Goal: Task Accomplishment & Management: Use online tool/utility

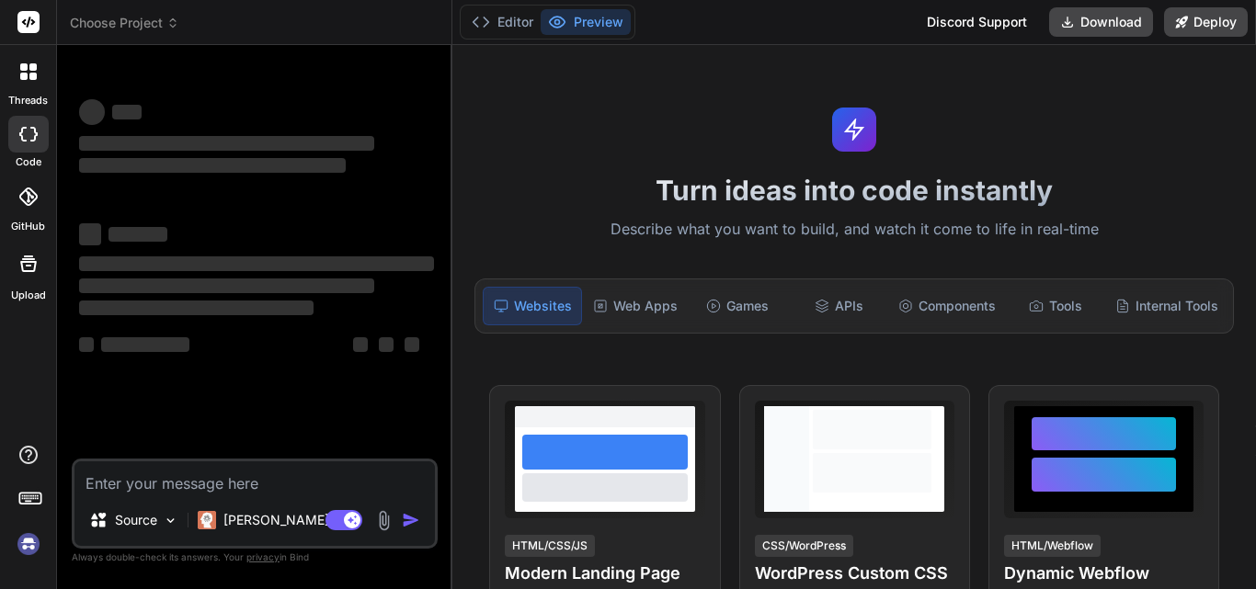
scroll to position [9, 0]
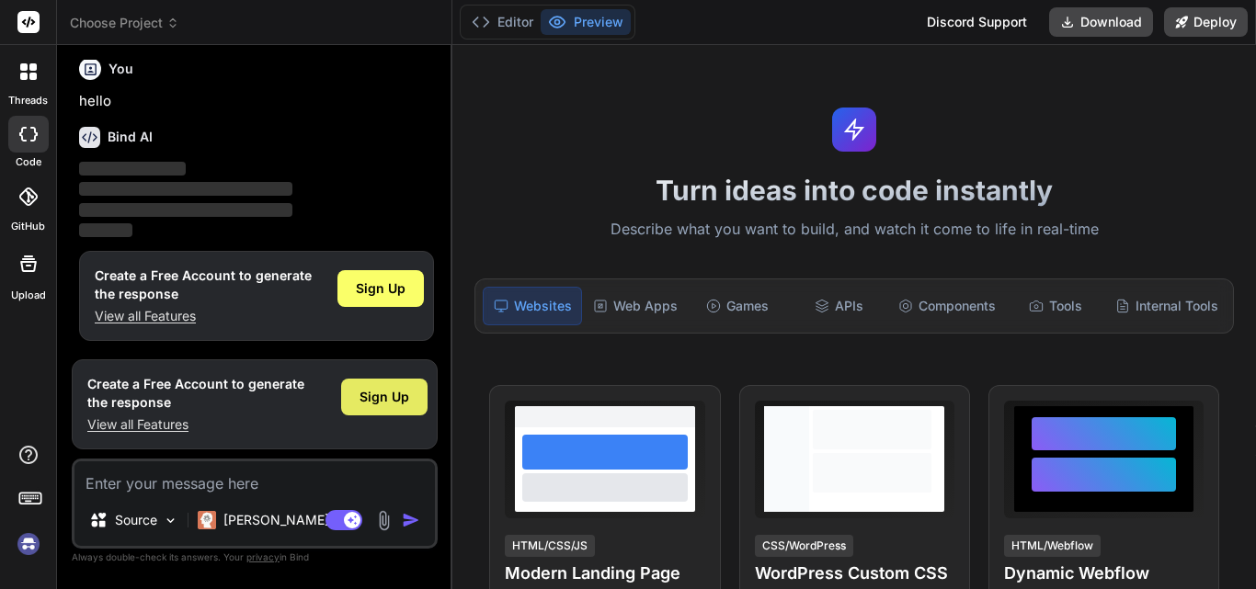
click at [383, 402] on span "Sign Up" at bounding box center [385, 397] width 50 height 18
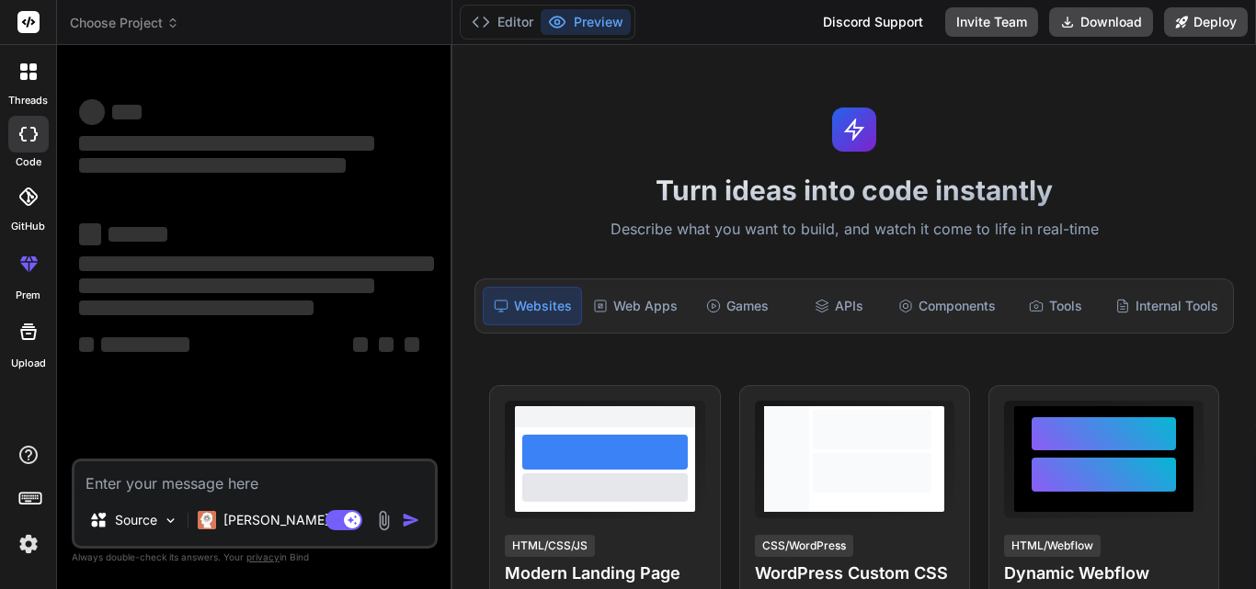
scroll to position [0, 0]
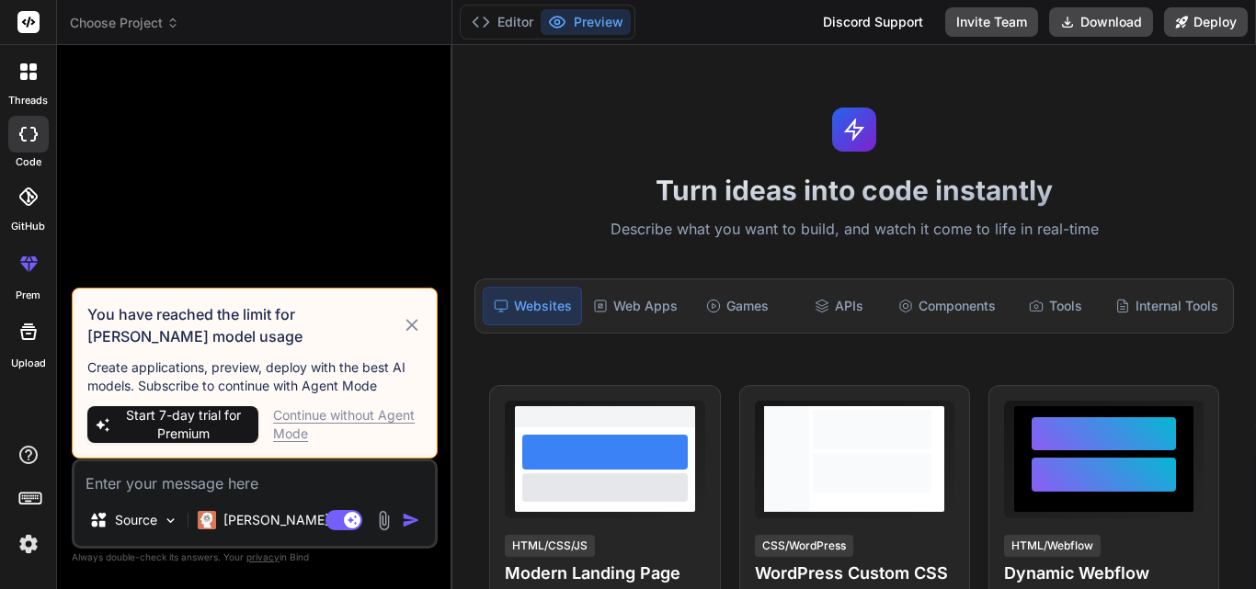
click at [365, 414] on div "Continue without Agent Mode" at bounding box center [347, 424] width 149 height 37
type textarea "x"
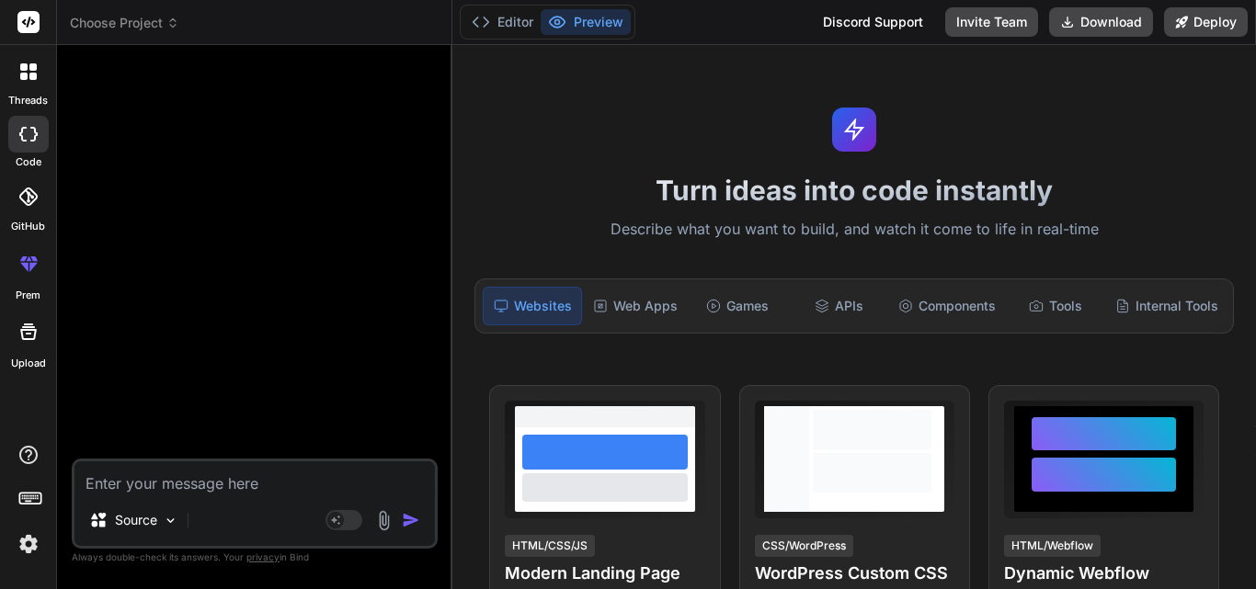
click at [251, 472] on textarea at bounding box center [254, 478] width 360 height 33
paste textarea "Loremips dol Sitamet Consec/Adip: • Elit seddoeius te Inc ut laboreetd Magnaal …"
type textarea "Loremips dol Sitamet Consec/Adip: • Elit seddoeius te Inc ut laboreetd Magnaal …"
type textarea "x"
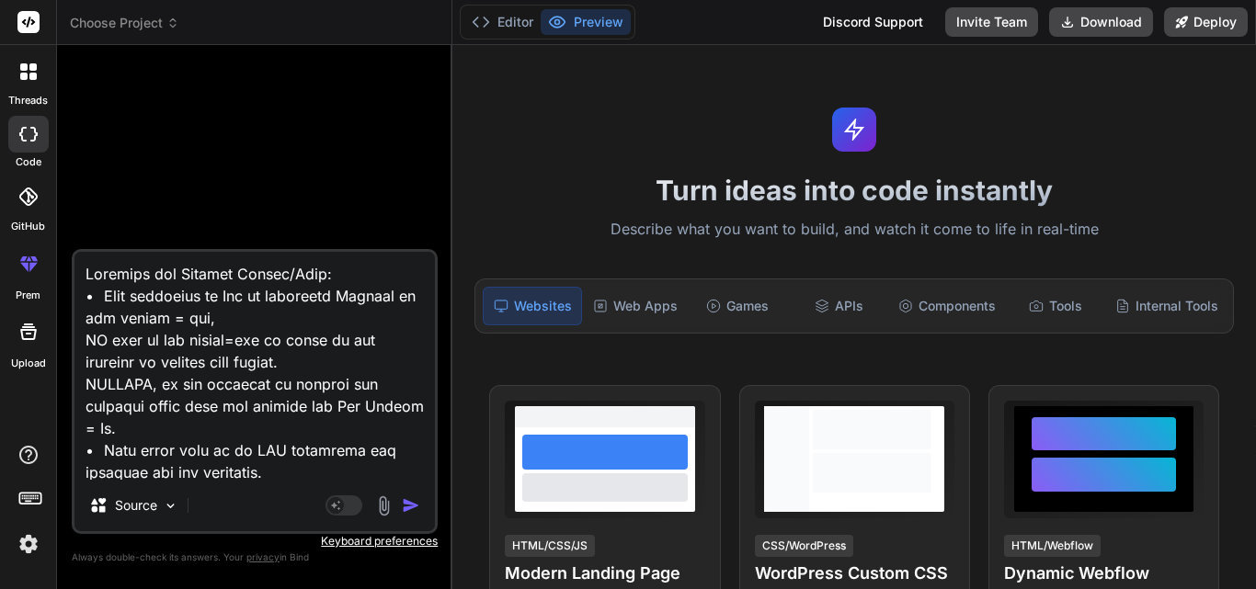
scroll to position [222696, 0]
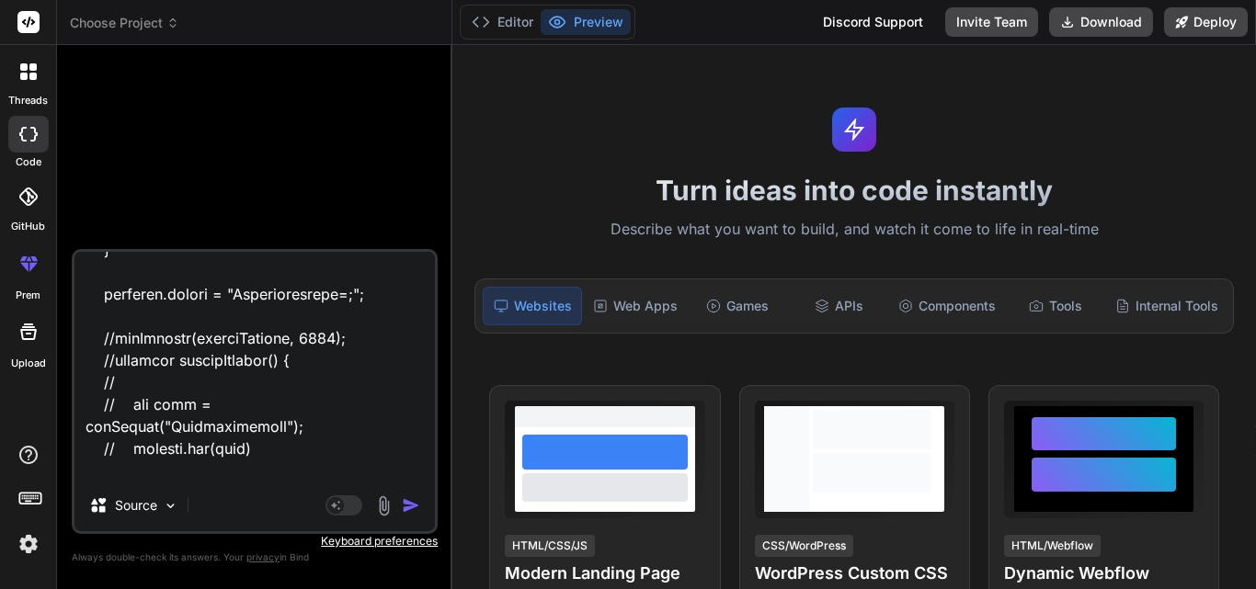
type textarea "Loremips dol Sitamet Consec/Adip: • Elit seddoeius te Inc ut laboreetd Magnaal …"
click at [408, 508] on img "button" at bounding box center [411, 506] width 18 height 18
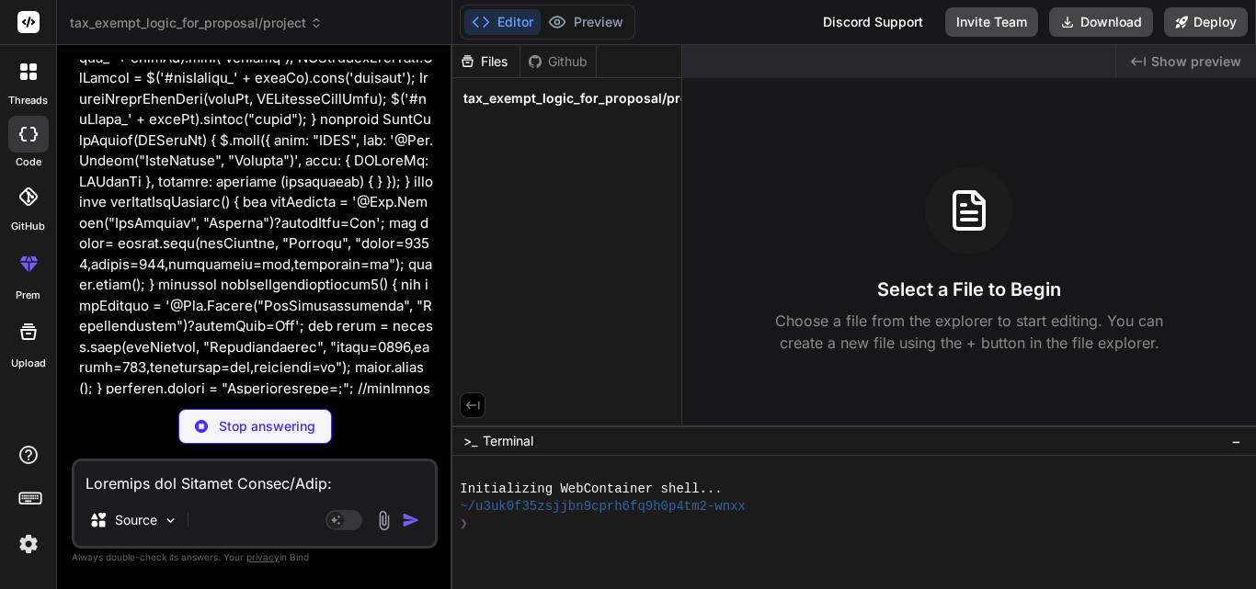
scroll to position [78652, 0]
click at [621, 96] on span "tax_exempt_logic_for_proposal/project" at bounding box center [587, 98] width 248 height 18
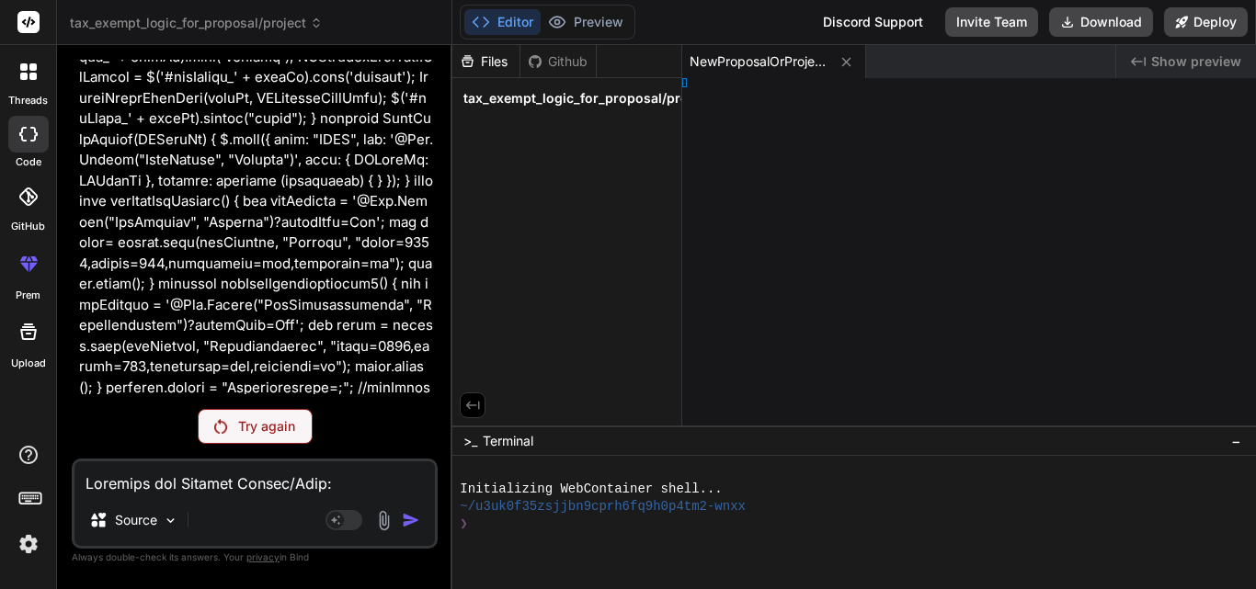
scroll to position [77249, 0]
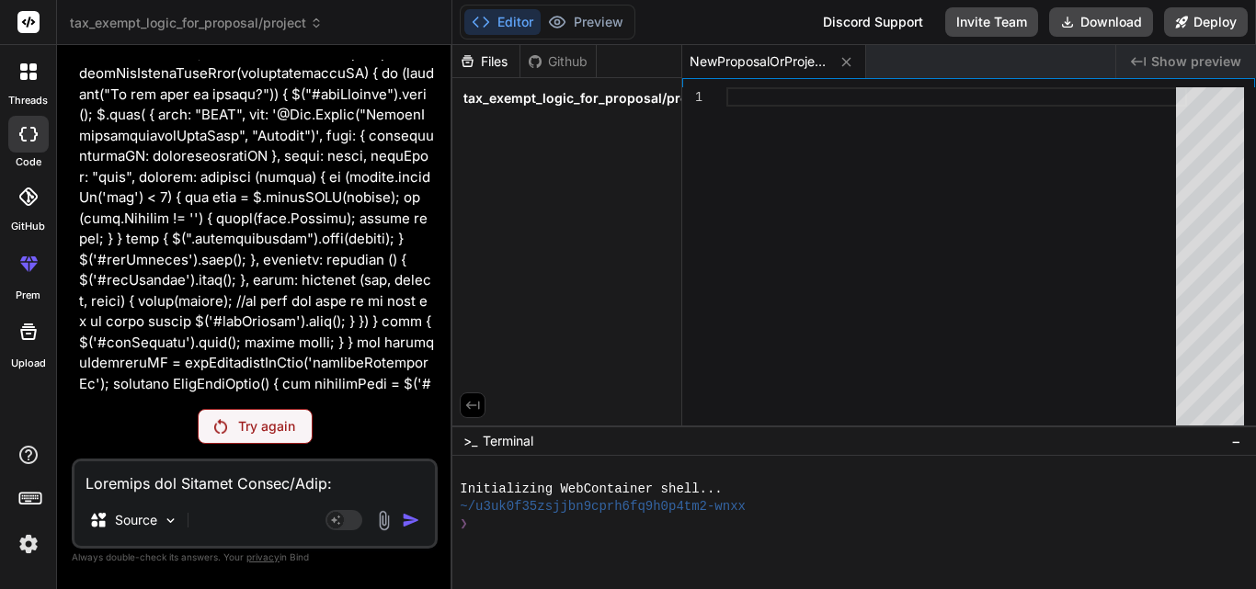
click at [269, 427] on p "Try again" at bounding box center [266, 426] width 57 height 18
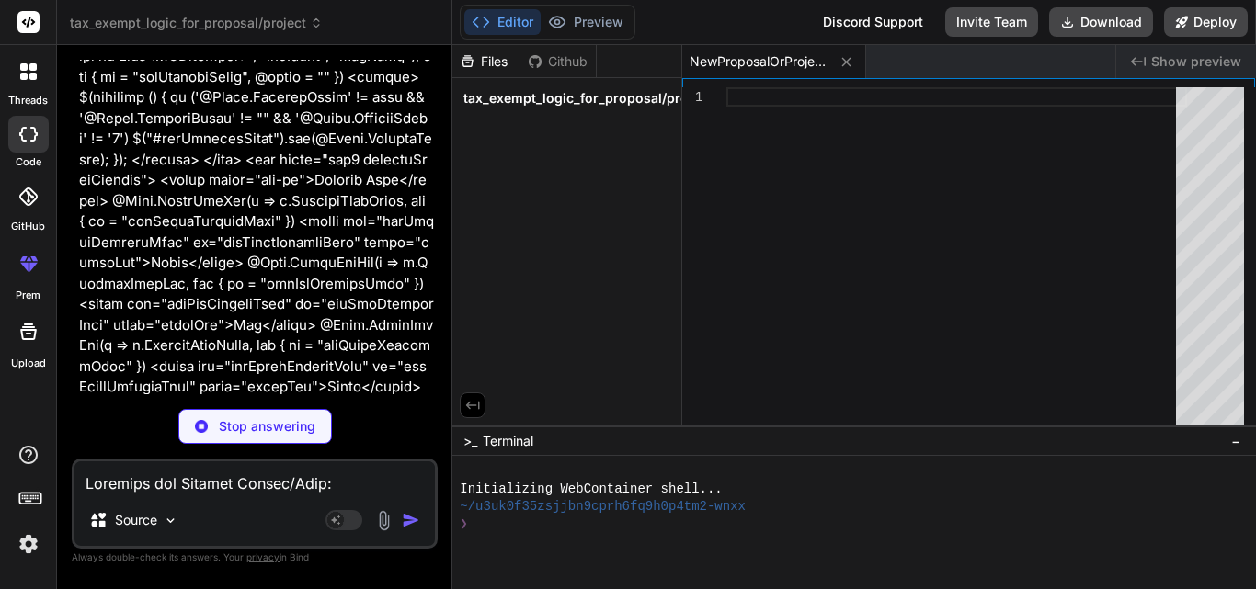
scroll to position [17839, 0]
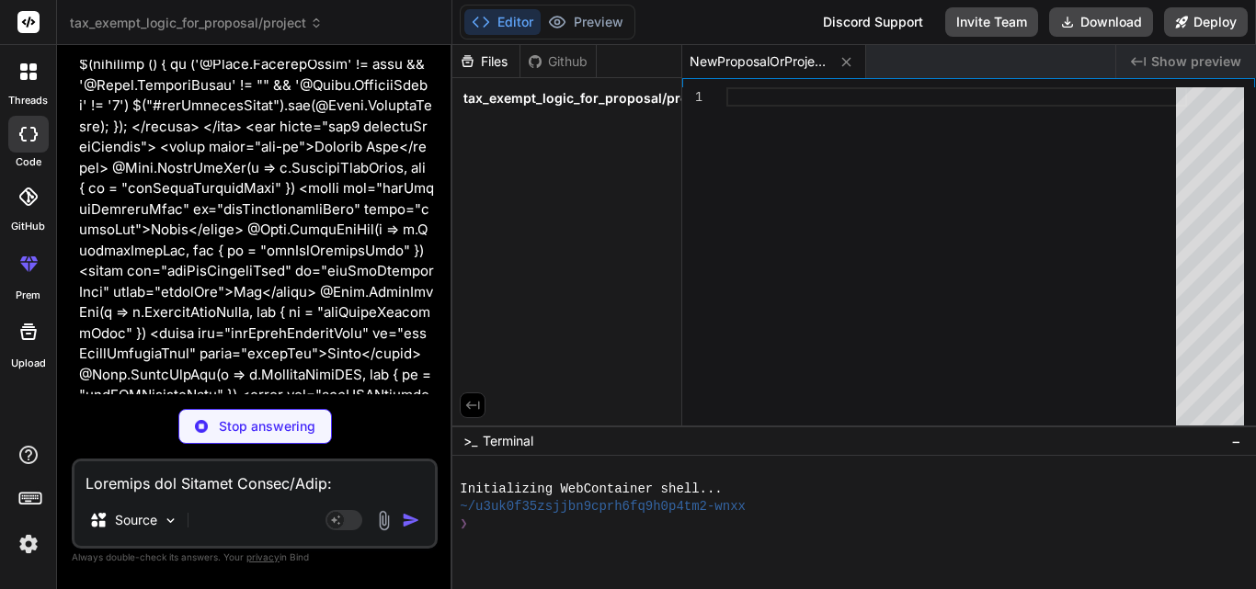
type textarea "x"
type textarea "return true; } } </script> <script src="~/assets/js/Custom/ProjectDashboard.js"…"
type textarea "x"
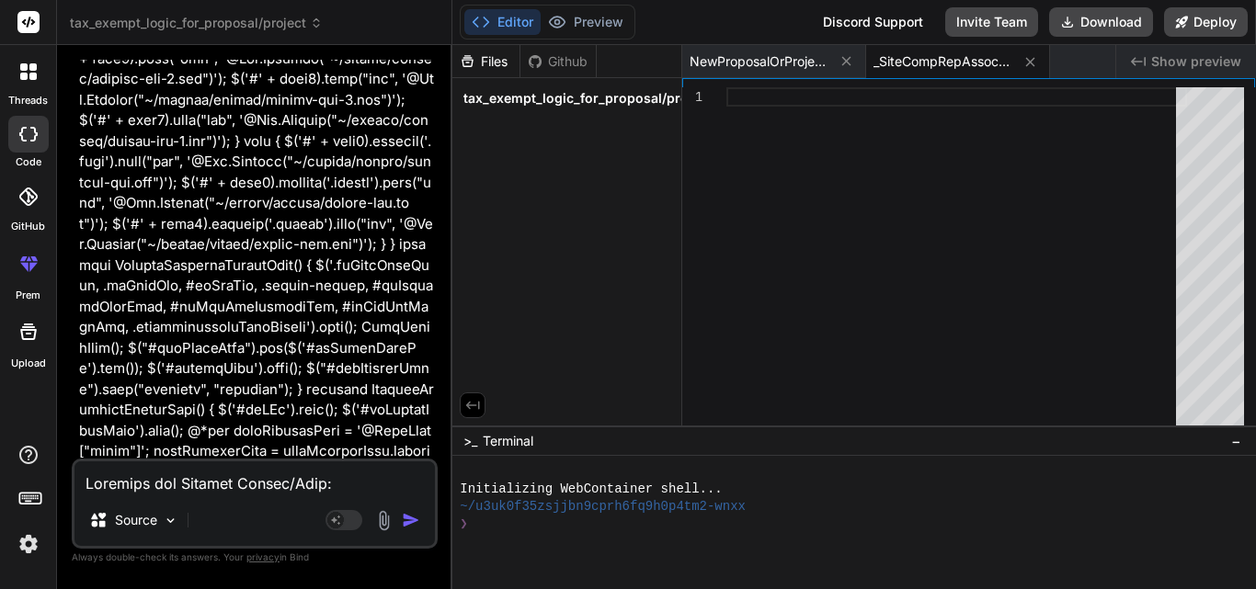
scroll to position [35034, 0]
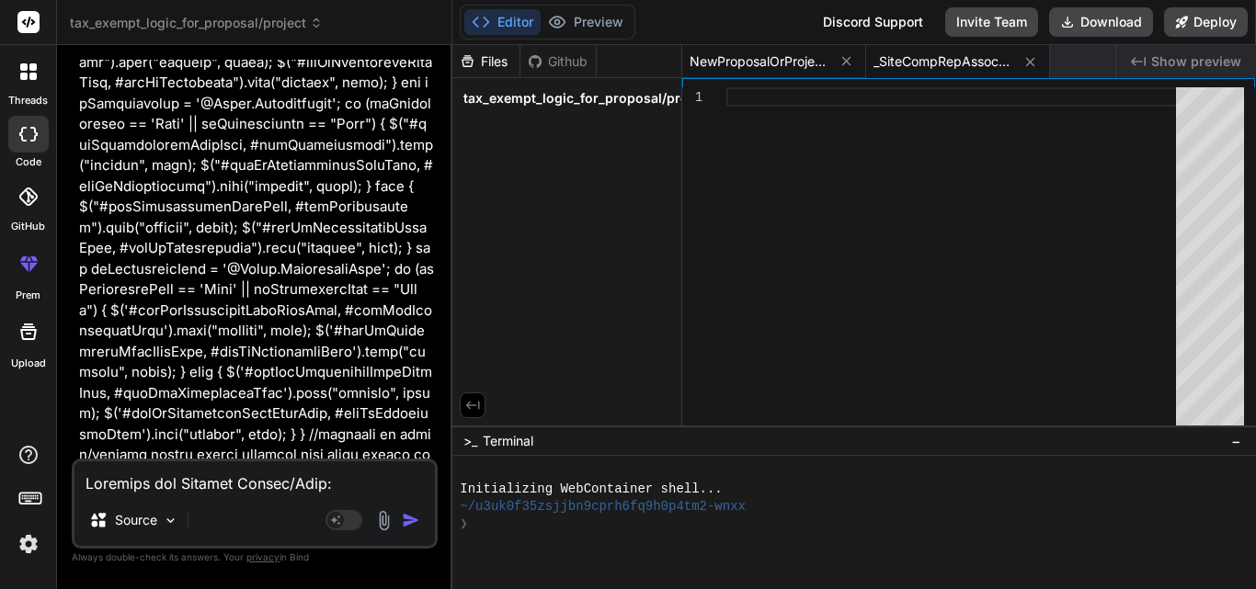
click at [737, 69] on span "NewProposalOrProject.cshtml" at bounding box center [759, 61] width 138 height 18
type textarea "return true; } } </script> <script src="~/assets/js/Custom/ProjectDashboard.js"…"
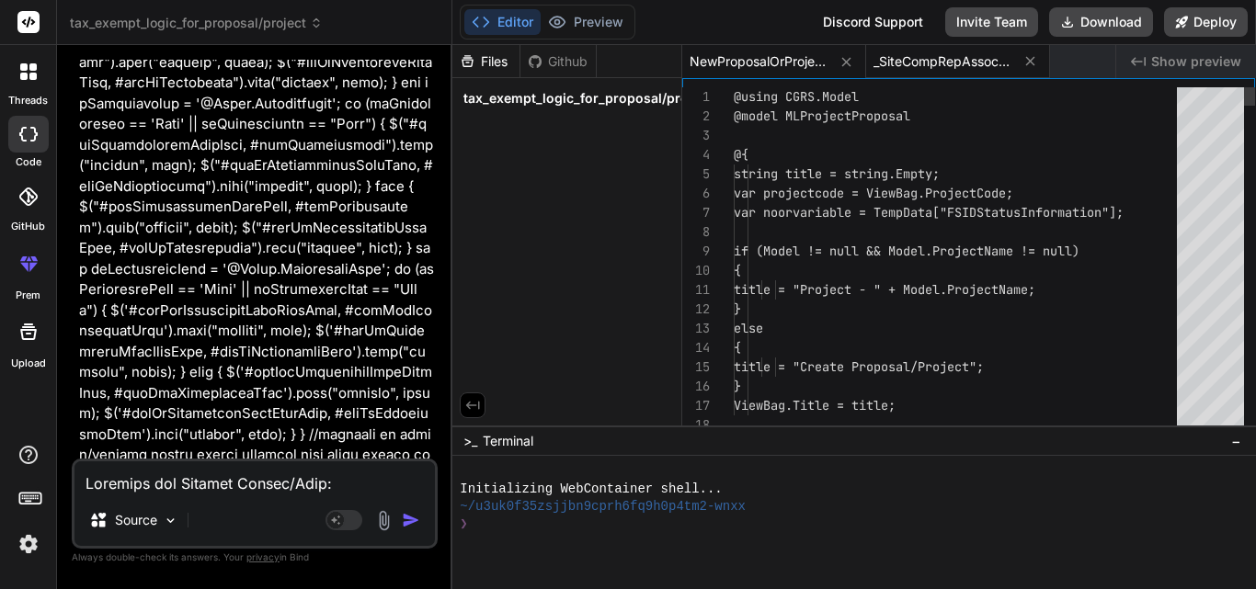
type textarea "x"
click at [916, 58] on span "_SiteCompRepAssociation.cshtml" at bounding box center [943, 61] width 138 height 18
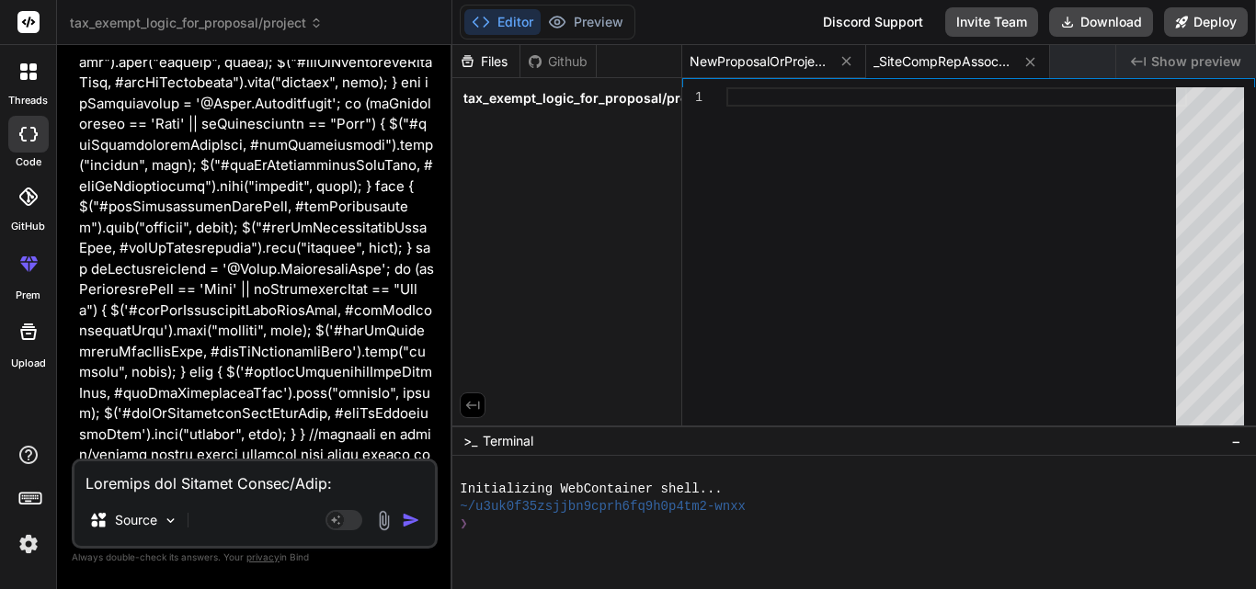
click at [771, 63] on span "NewProposalOrProject.cshtml" at bounding box center [759, 61] width 138 height 18
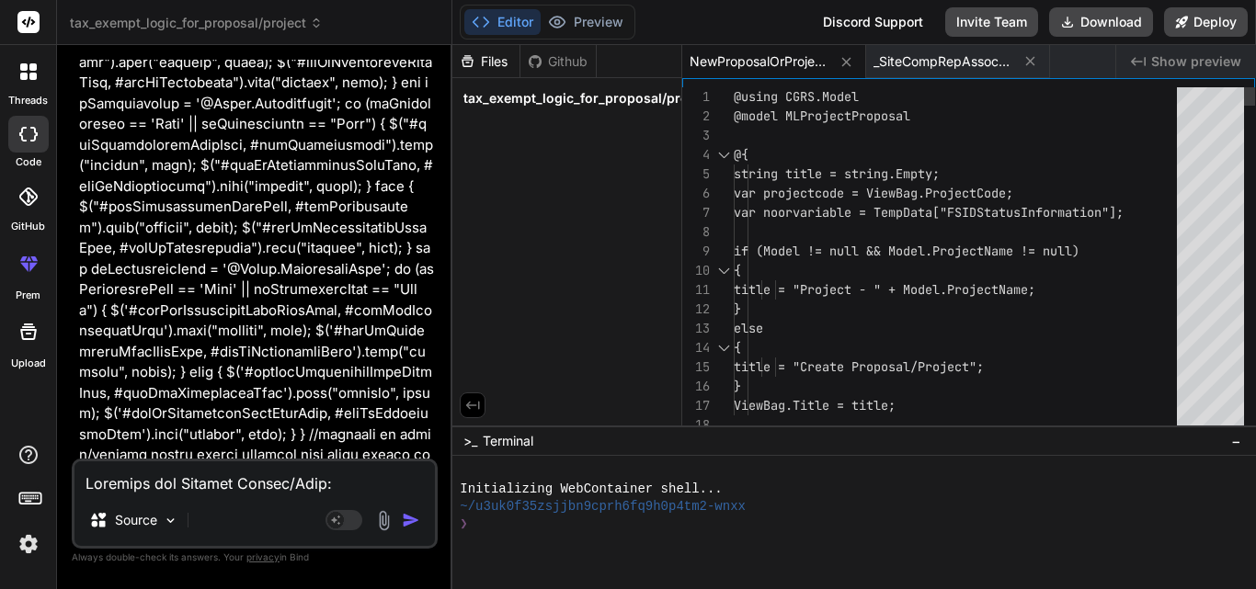
scroll to position [0, 0]
type textarea "@using CGRS.Model @model MLProjectProposal @{ string title = string.Empty; var …"
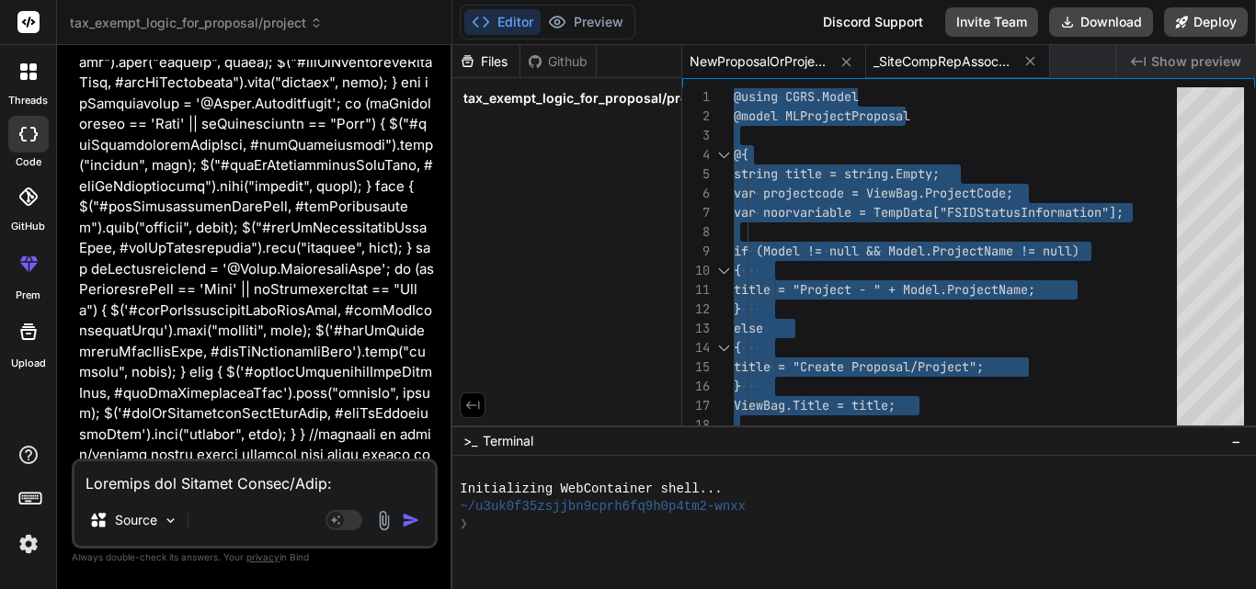
click at [969, 58] on span "_SiteCompRepAssociation.cshtml" at bounding box center [943, 61] width 138 height 18
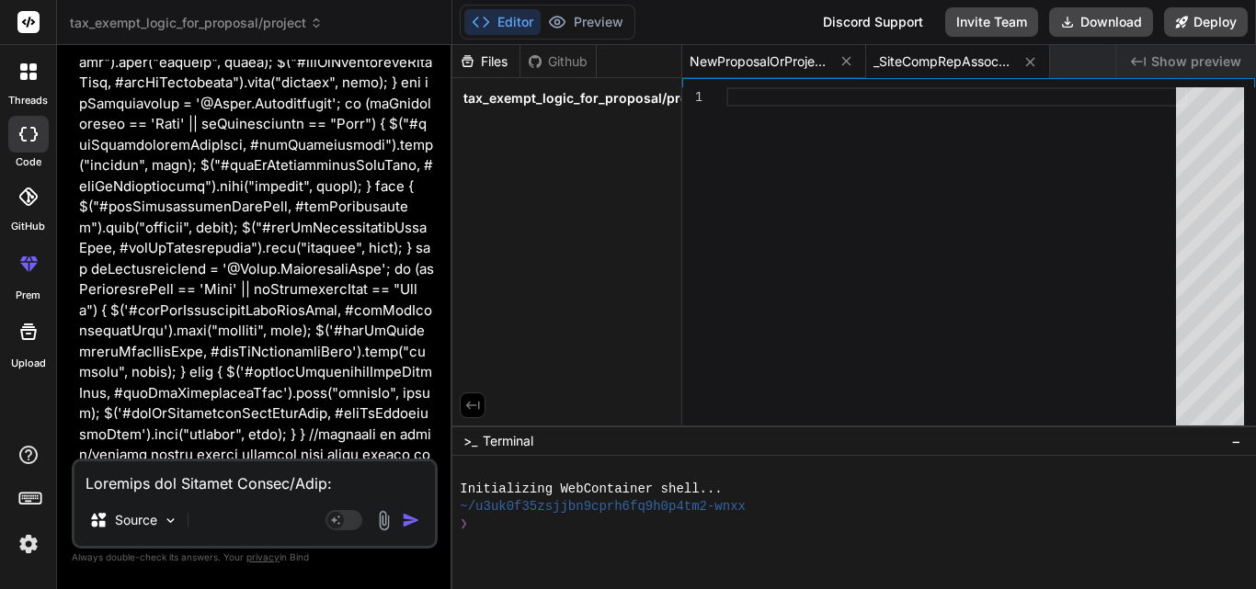
click at [747, 67] on span "NewProposalOrProject.cshtml" at bounding box center [759, 61] width 138 height 18
type textarea "return true; } } </script> <script src="~/assets/js/Custom/ProjectDashboard.js"…"
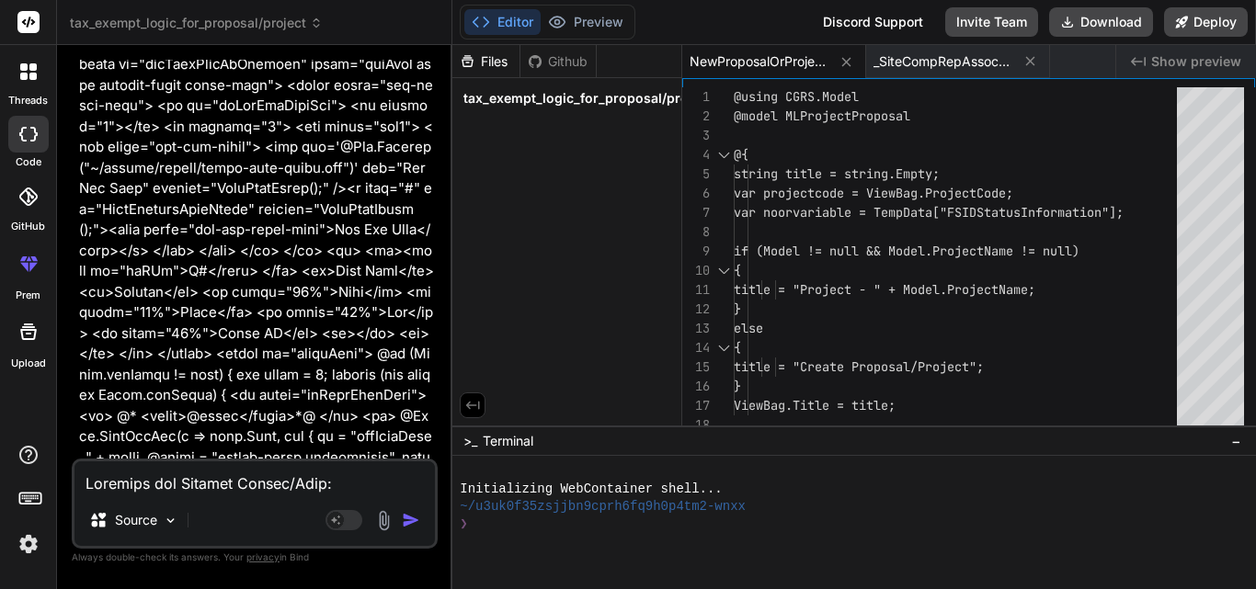
scroll to position [62344, 0]
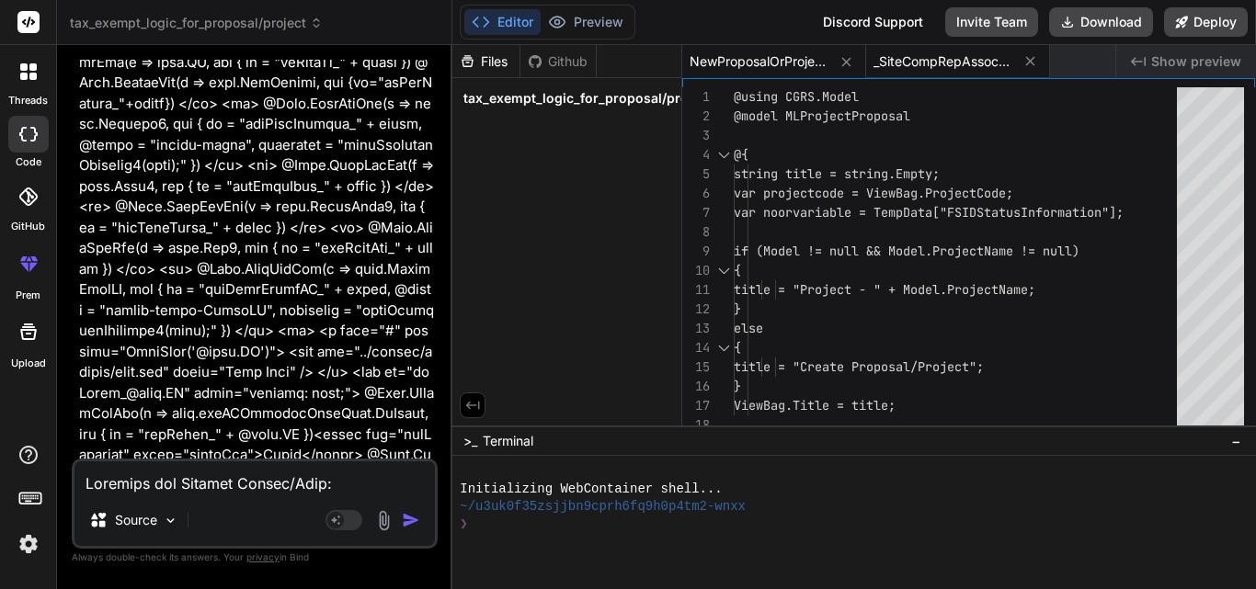
click at [917, 52] on span "_SiteCompRepAssociation.cshtml" at bounding box center [943, 61] width 138 height 18
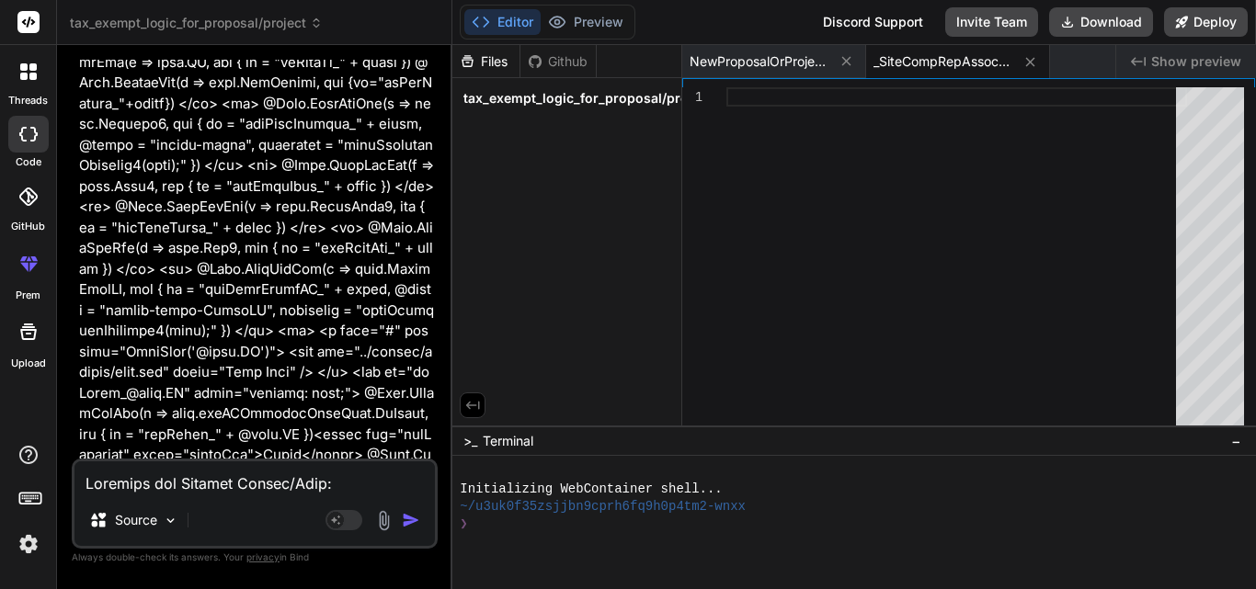
click at [1141, 60] on icon "Created with Pixso." at bounding box center [1138, 61] width 15 height 15
click at [655, 101] on span "tax_exempt_logic_for_proposal/project" at bounding box center [587, 98] width 248 height 18
click at [475, 122] on icon at bounding box center [471, 123] width 16 height 16
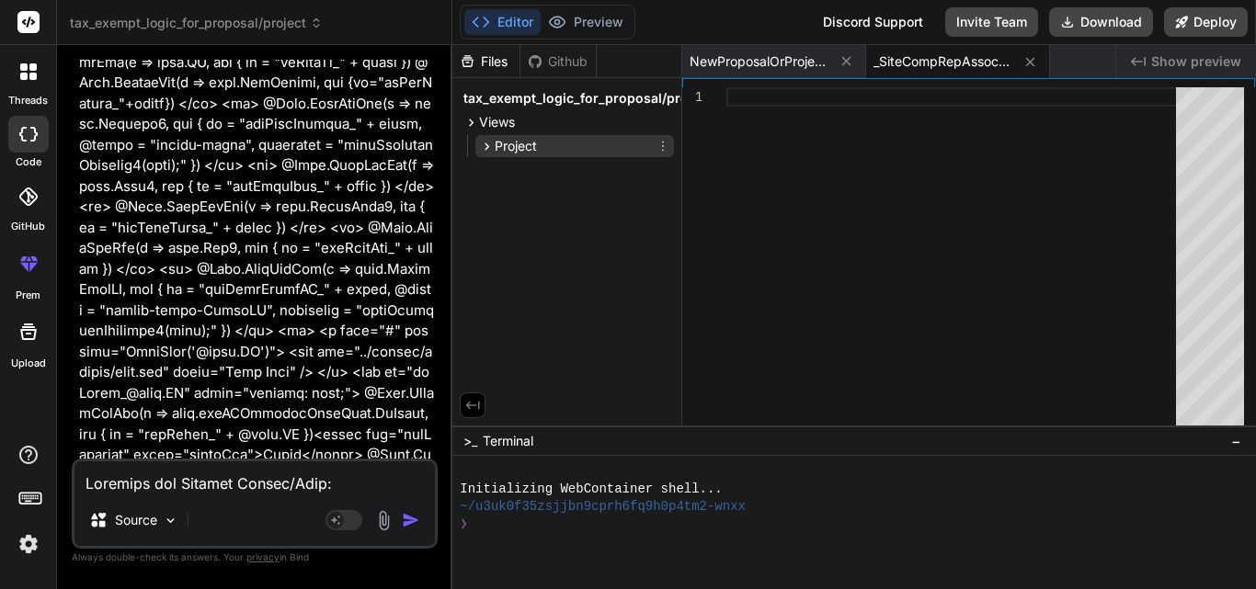
click at [492, 149] on icon at bounding box center [487, 147] width 16 height 16
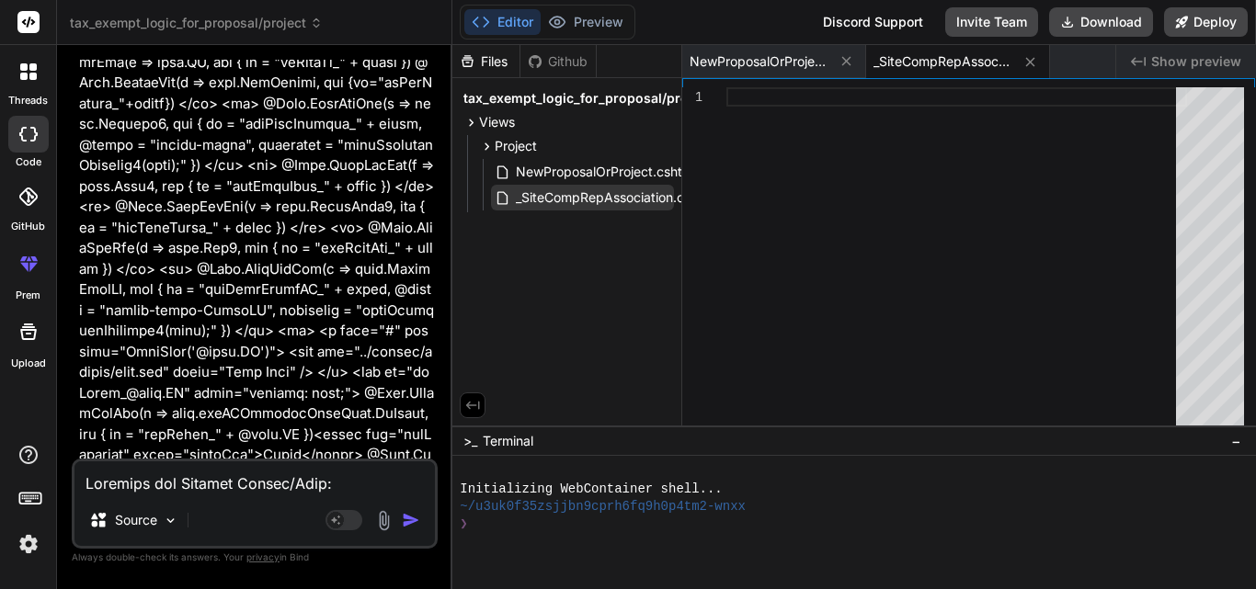
click at [569, 195] on span "_SiteCompRepAssociation.cshtml" at bounding box center [616, 198] width 204 height 22
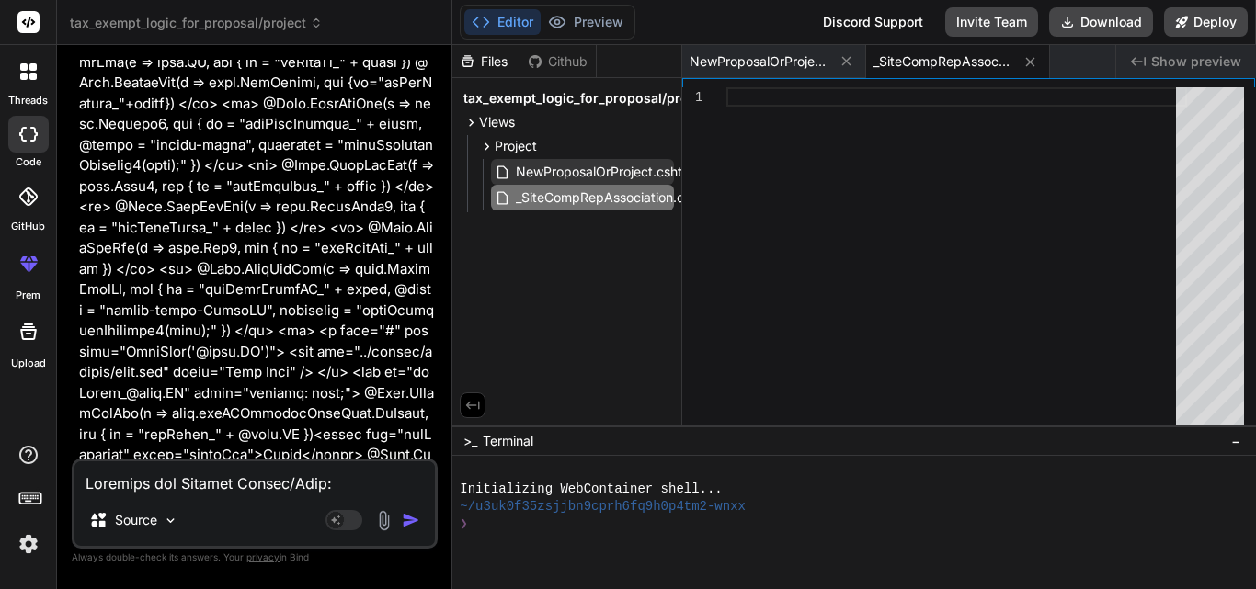
click at [589, 175] on span "NewProposalOrProject.cshtml" at bounding box center [606, 172] width 184 height 22
type textarea "return true; } } </script> <script src="~/assets/js/Custom/ProjectDashboard.js"…"
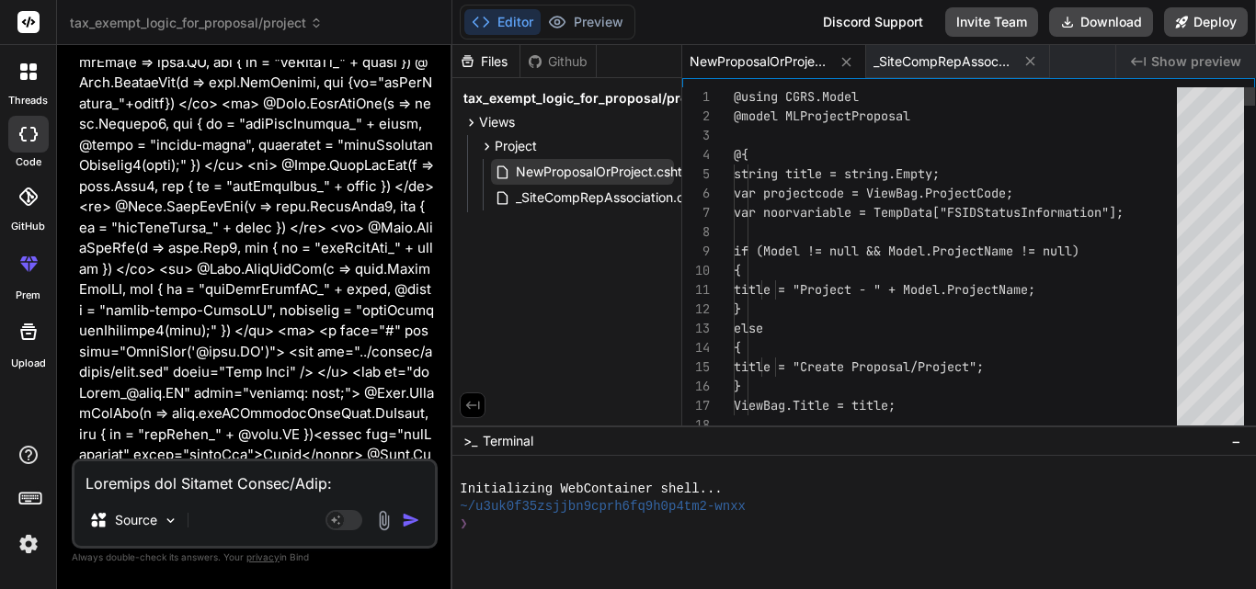
click at [589, 175] on span "NewProposalOrProject.cshtml" at bounding box center [606, 172] width 184 height 22
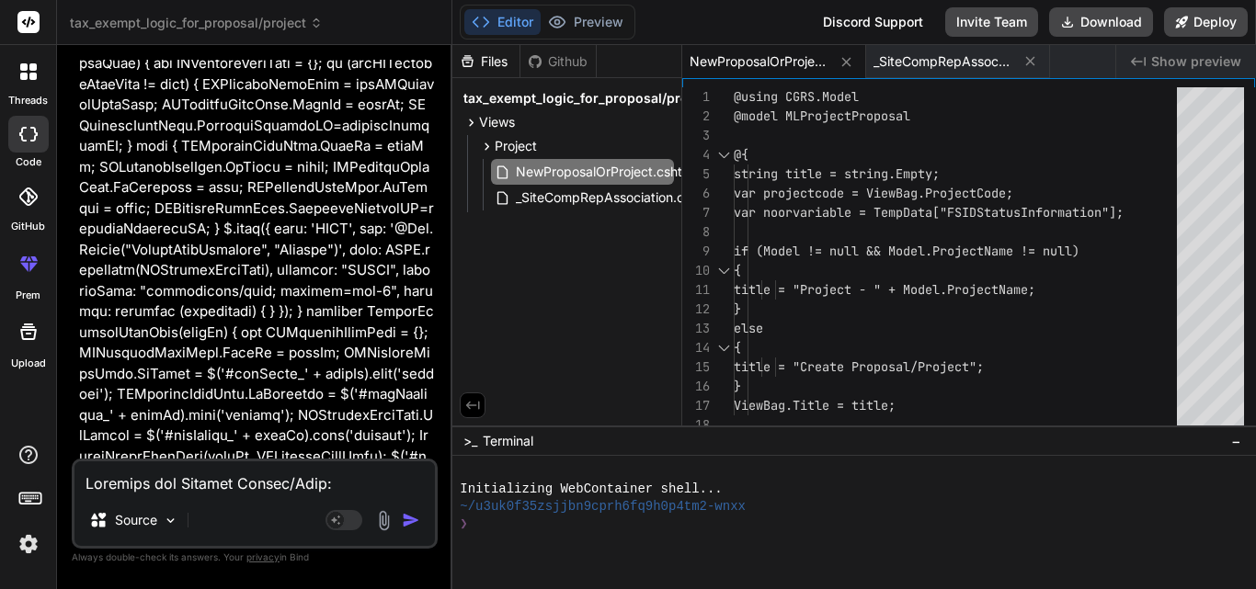
scroll to position [78424, 0]
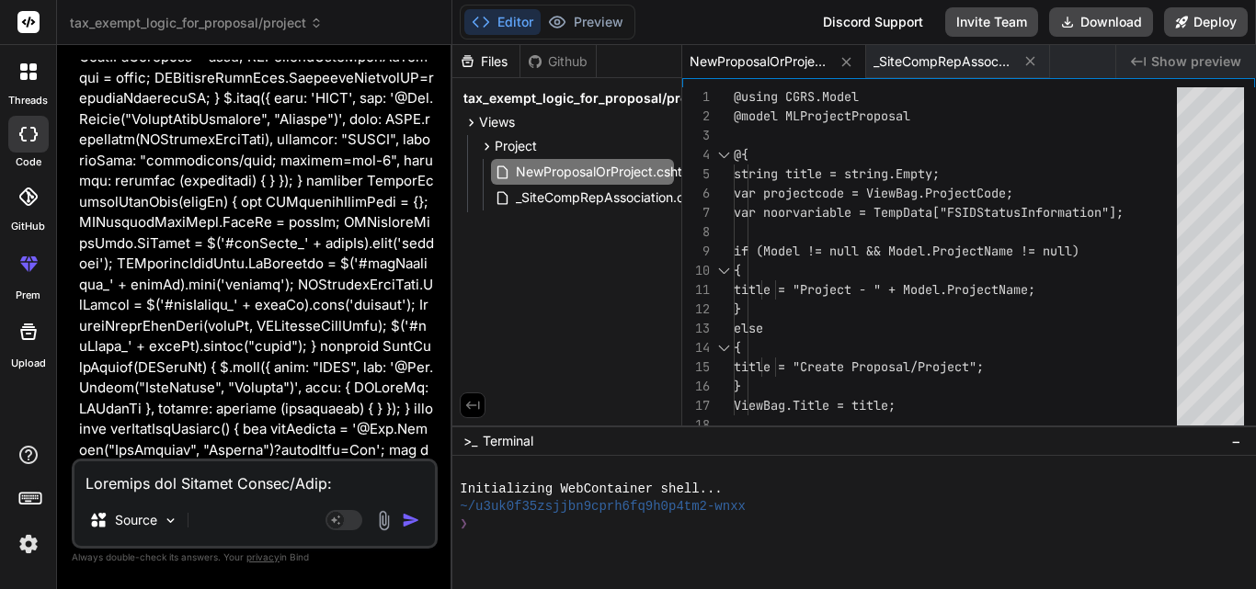
drag, startPoint x: 82, startPoint y: 220, endPoint x: 432, endPoint y: 150, distance: 357.2
copy div "Key Changes: Unique Radio Button IDs: The "Tax Exempt" radio buttons in NewProp…"
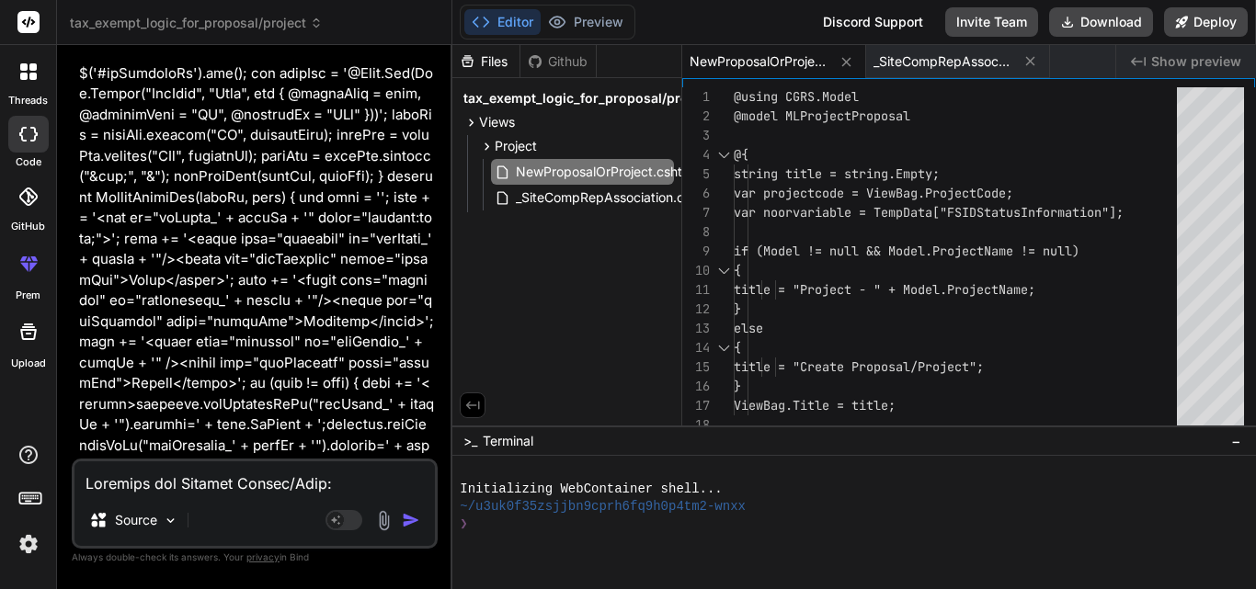
scroll to position [77597, 0]
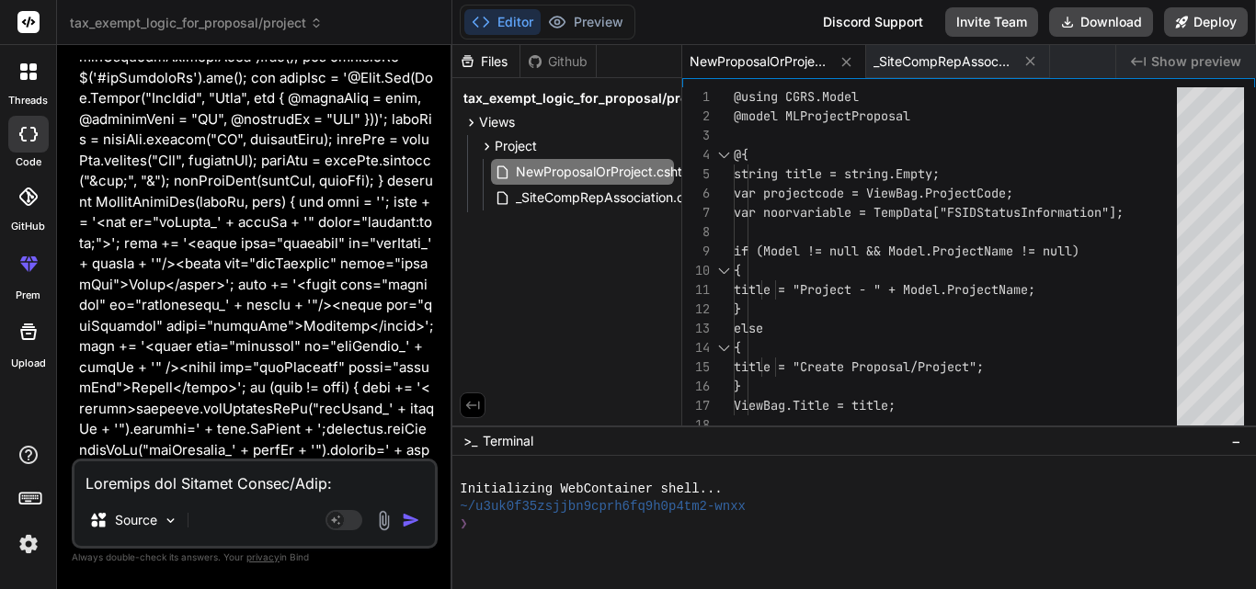
drag, startPoint x: 80, startPoint y: 223, endPoint x: 275, endPoint y: 328, distance: 221.3
copy div "Key Changes: Unique Radio Button IDs: The "Tax Exempt" radio buttons in NewProp…"
drag, startPoint x: 111, startPoint y: 350, endPoint x: 157, endPoint y: 440, distance: 100.3
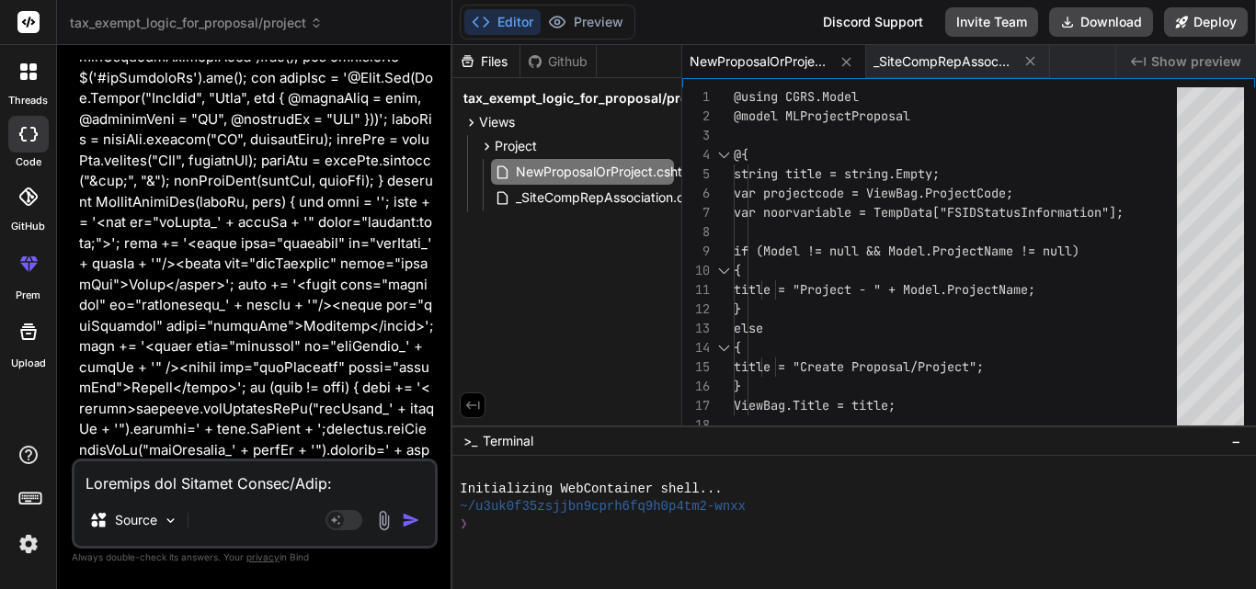
copy li "Global JavaScript State: I'll introduce global JavaScript variables ( companyTa…"
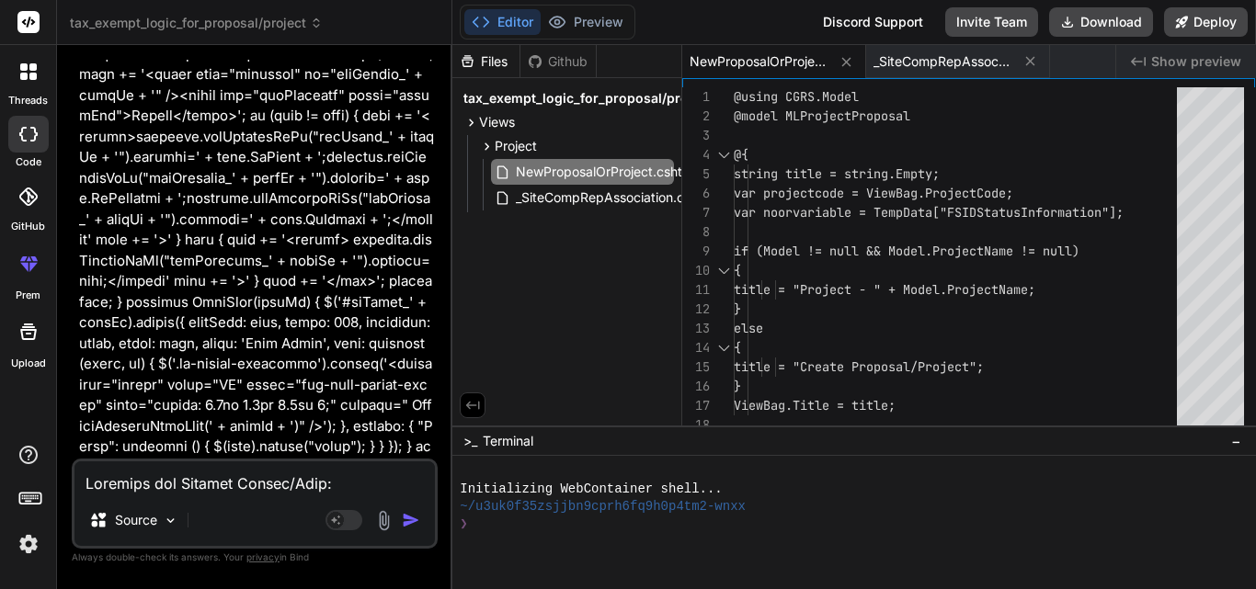
scroll to position [77873, 0]
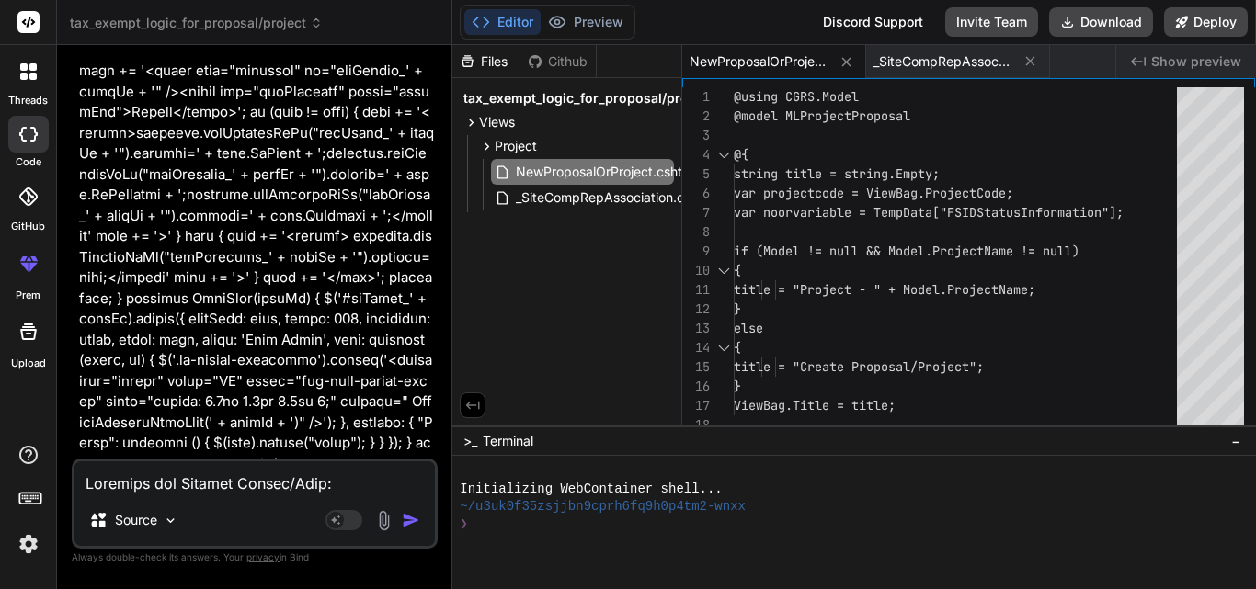
drag, startPoint x: 108, startPoint y: 171, endPoint x: 211, endPoint y: 278, distance: 148.3
copy li "Centralized Logic Function: A new JavaScript function updateTaxExemptField() wi…"
drag, startPoint x: 110, startPoint y: 303, endPoint x: 223, endPoint y: 409, distance: 154.8
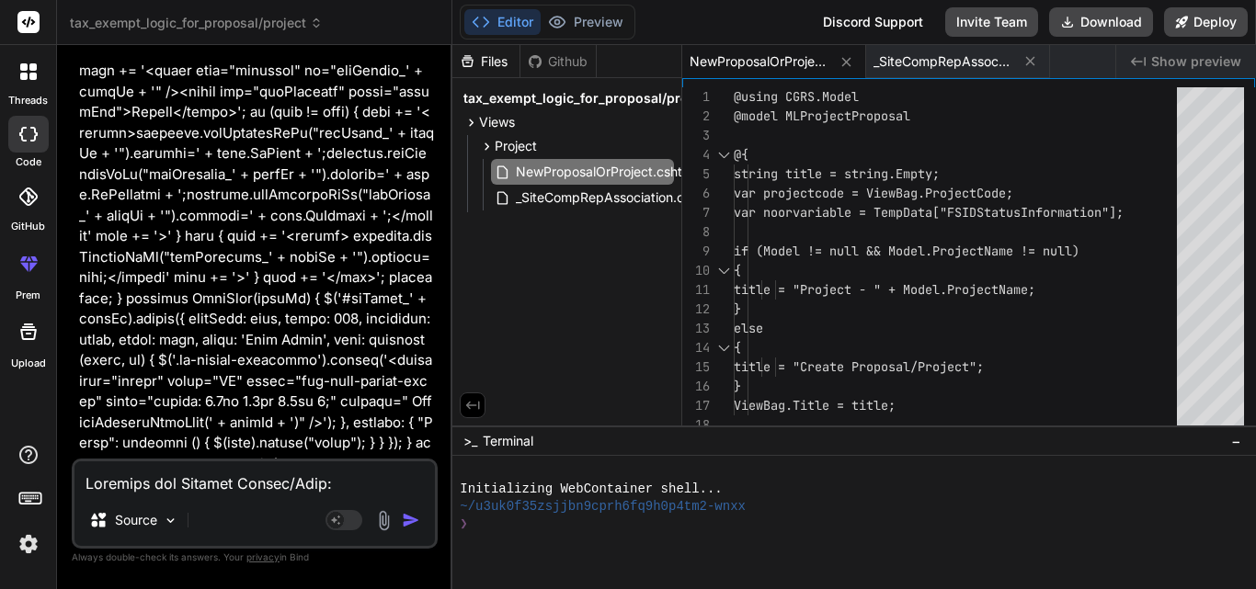
copy li "Company Autocomplete Integration: The autoCompleteExtenderComp1 function in _Si…"
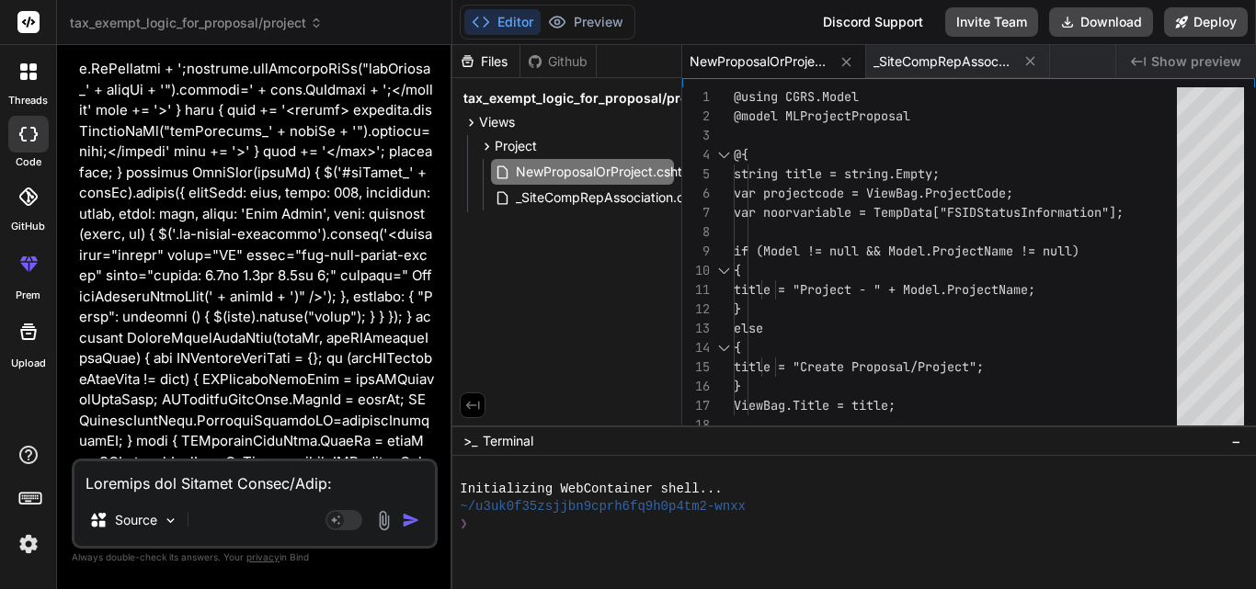
scroll to position [78057, 0]
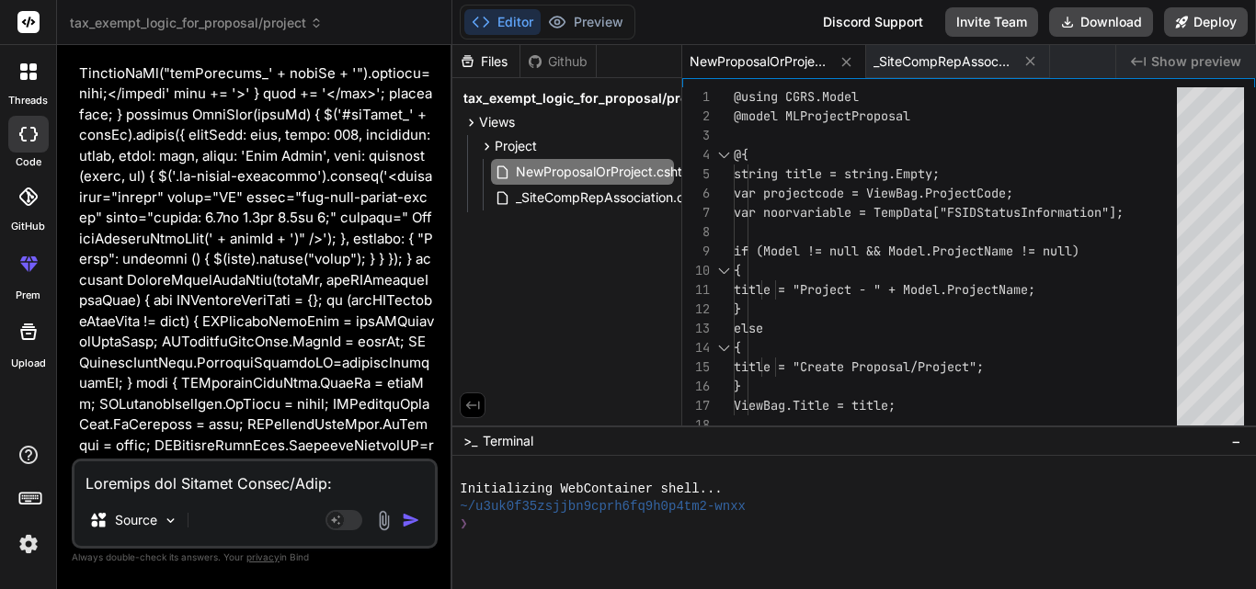
drag, startPoint x: 111, startPoint y: 241, endPoint x: 425, endPoint y: 348, distance: 331.2
copy li "Site Autocomplete/Add Integration: The autoCompleteExtender1 and FillSiteAddres…"
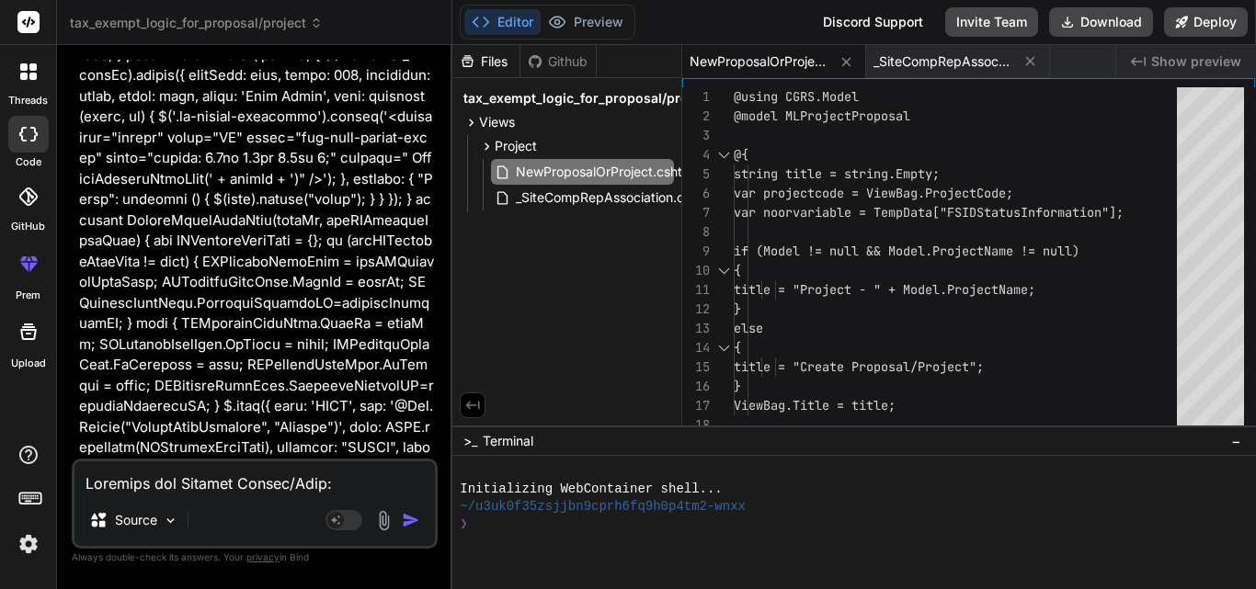
scroll to position [78149, 0]
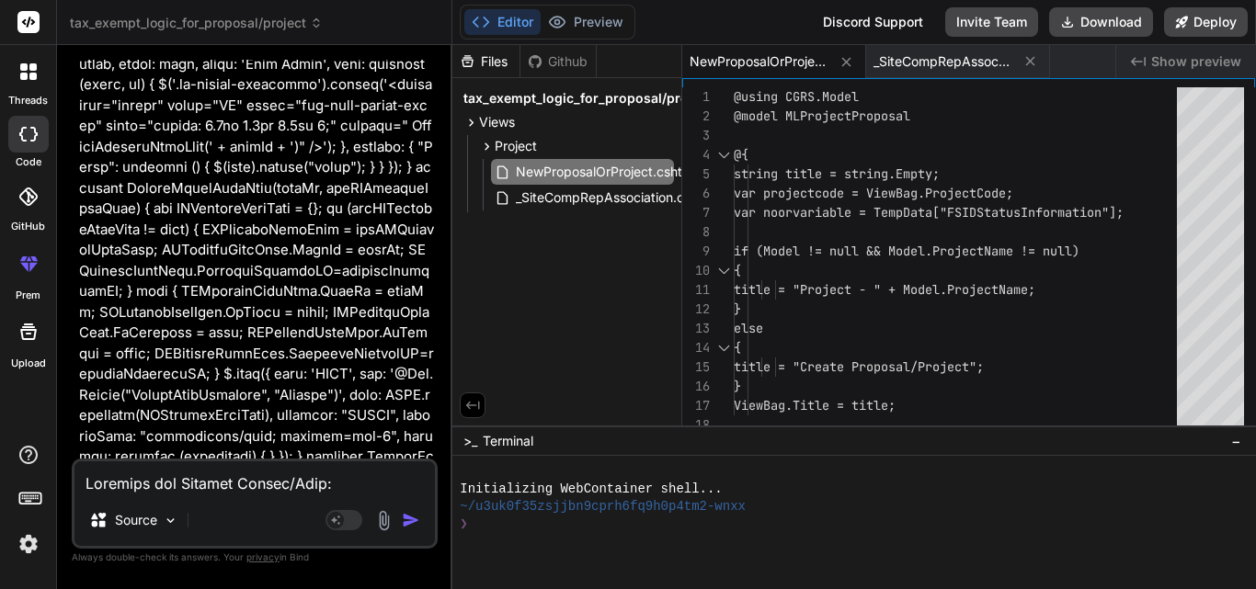
drag, startPoint x: 109, startPoint y: 269, endPoint x: 304, endPoint y: 350, distance: 212.3
copy li "Site Deletion Integration: The DeletePre function in _SiteCompRepAssociation.cs…"
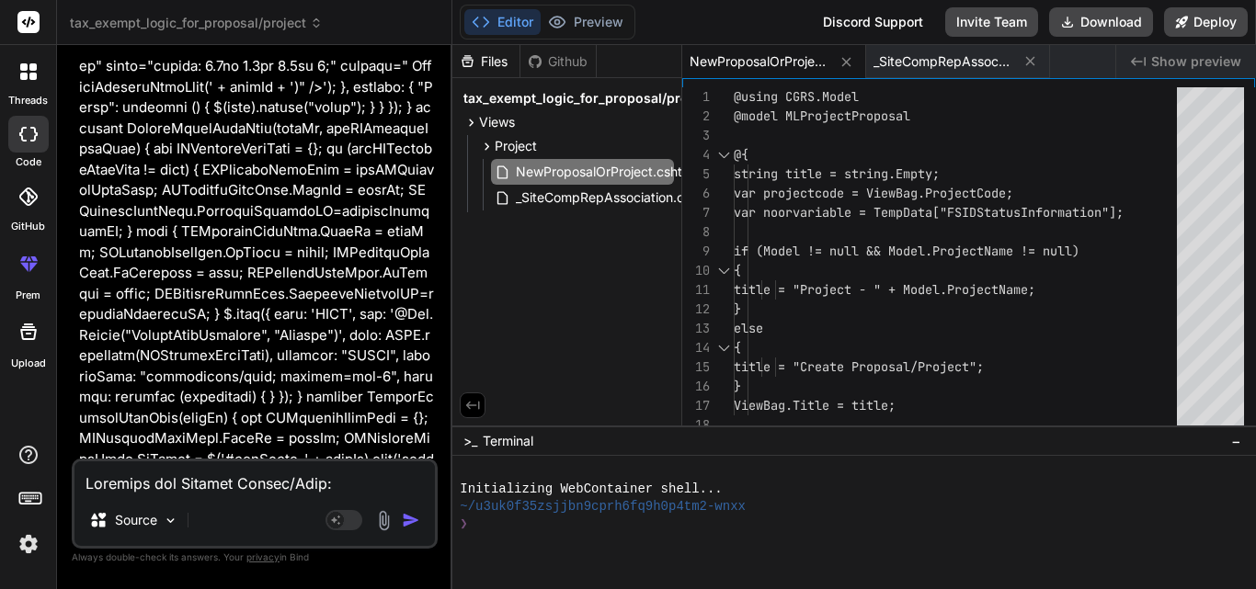
scroll to position [78240, 0]
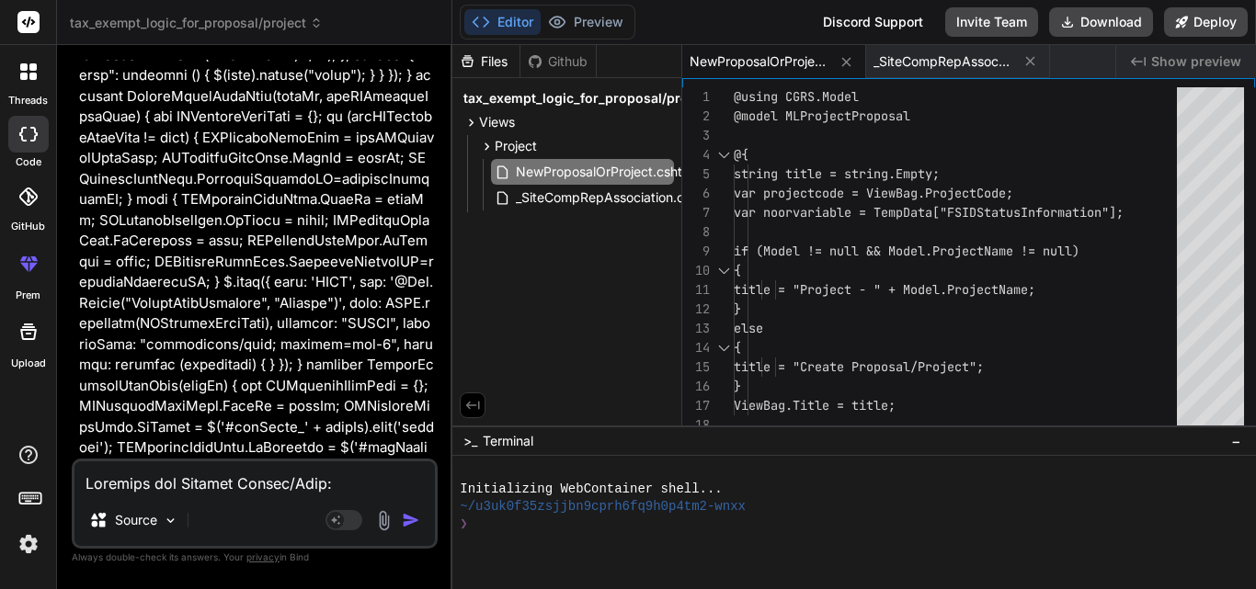
drag, startPoint x: 108, startPoint y: 282, endPoint x: 432, endPoint y: 326, distance: 327.6
copy li "Initial Load: The updateTaxExemptField() function will be called on page load t…"
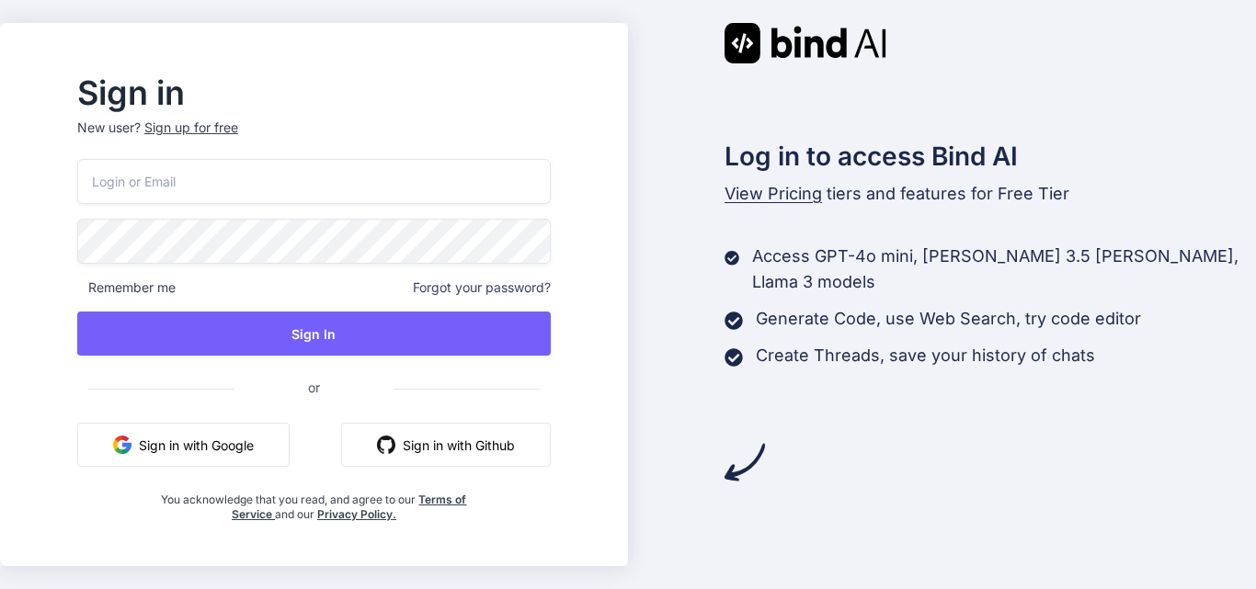
click at [446, 173] on input "email" at bounding box center [314, 181] width 474 height 45
type input "[EMAIL_ADDRESS][DOMAIN_NAME]"
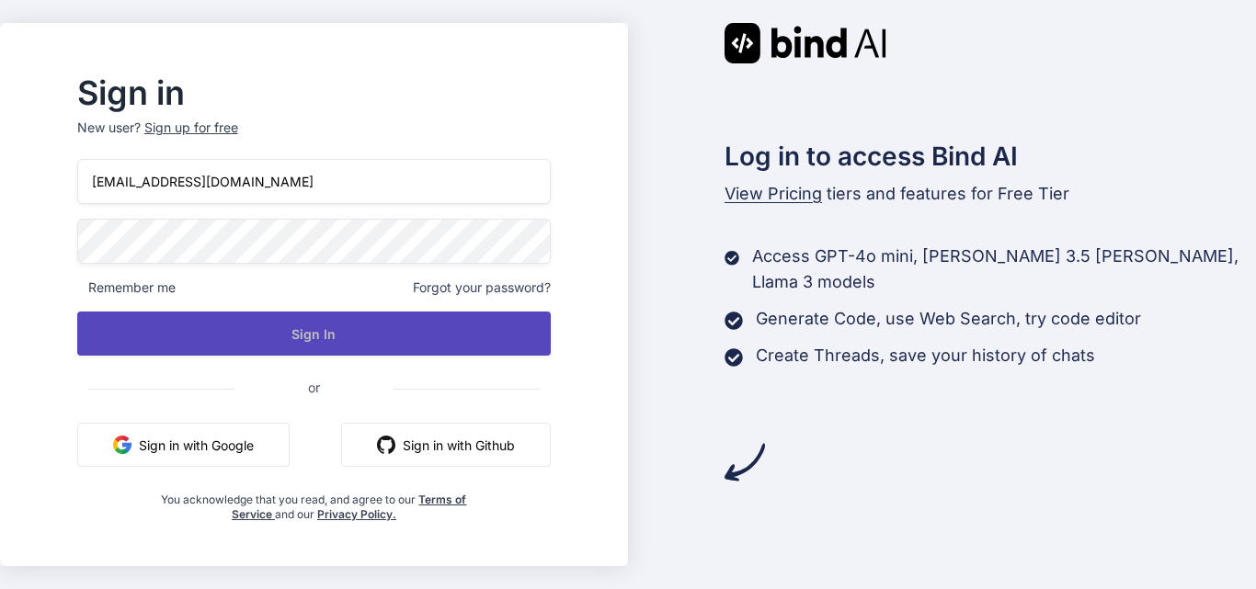
click at [436, 331] on button "Sign In" at bounding box center [314, 334] width 474 height 44
